Goal: Transaction & Acquisition: Purchase product/service

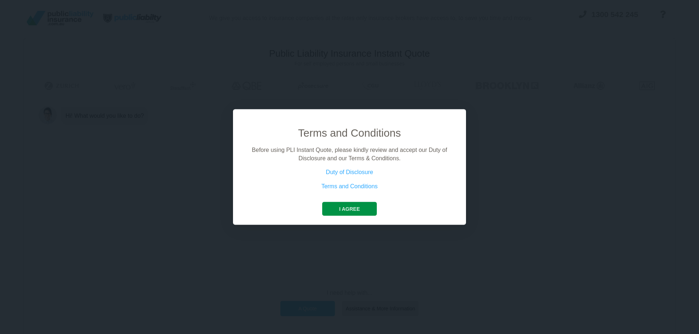
click at [343, 204] on button "I agree" at bounding box center [349, 209] width 54 height 14
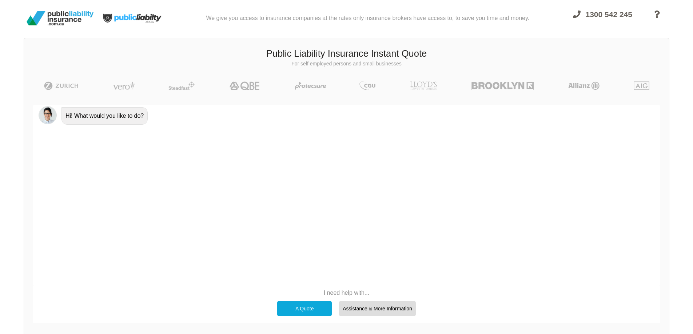
click at [314, 305] on div "A Quote" at bounding box center [304, 308] width 55 height 15
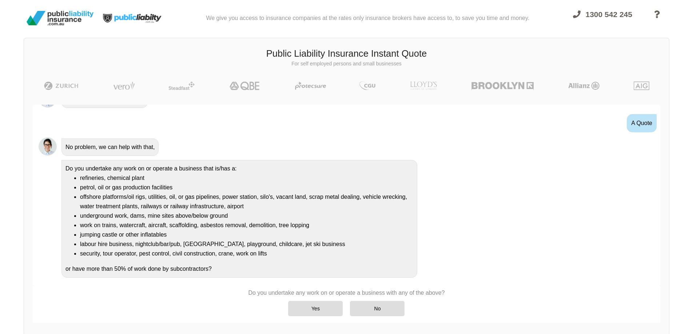
scroll to position [18, 0]
click at [477, 85] on img at bounding box center [503, 86] width 68 height 9
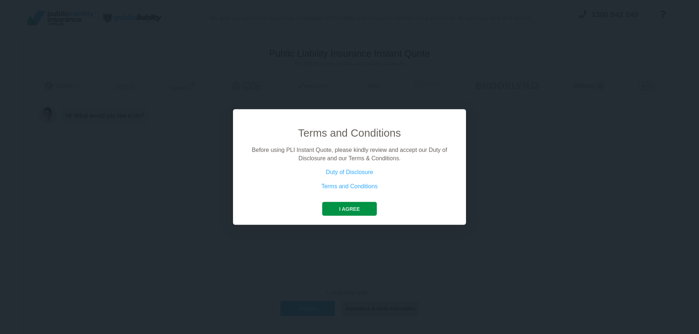
click at [347, 208] on button "I agree" at bounding box center [349, 209] width 54 height 14
